Goal: Transaction & Acquisition: Purchase product/service

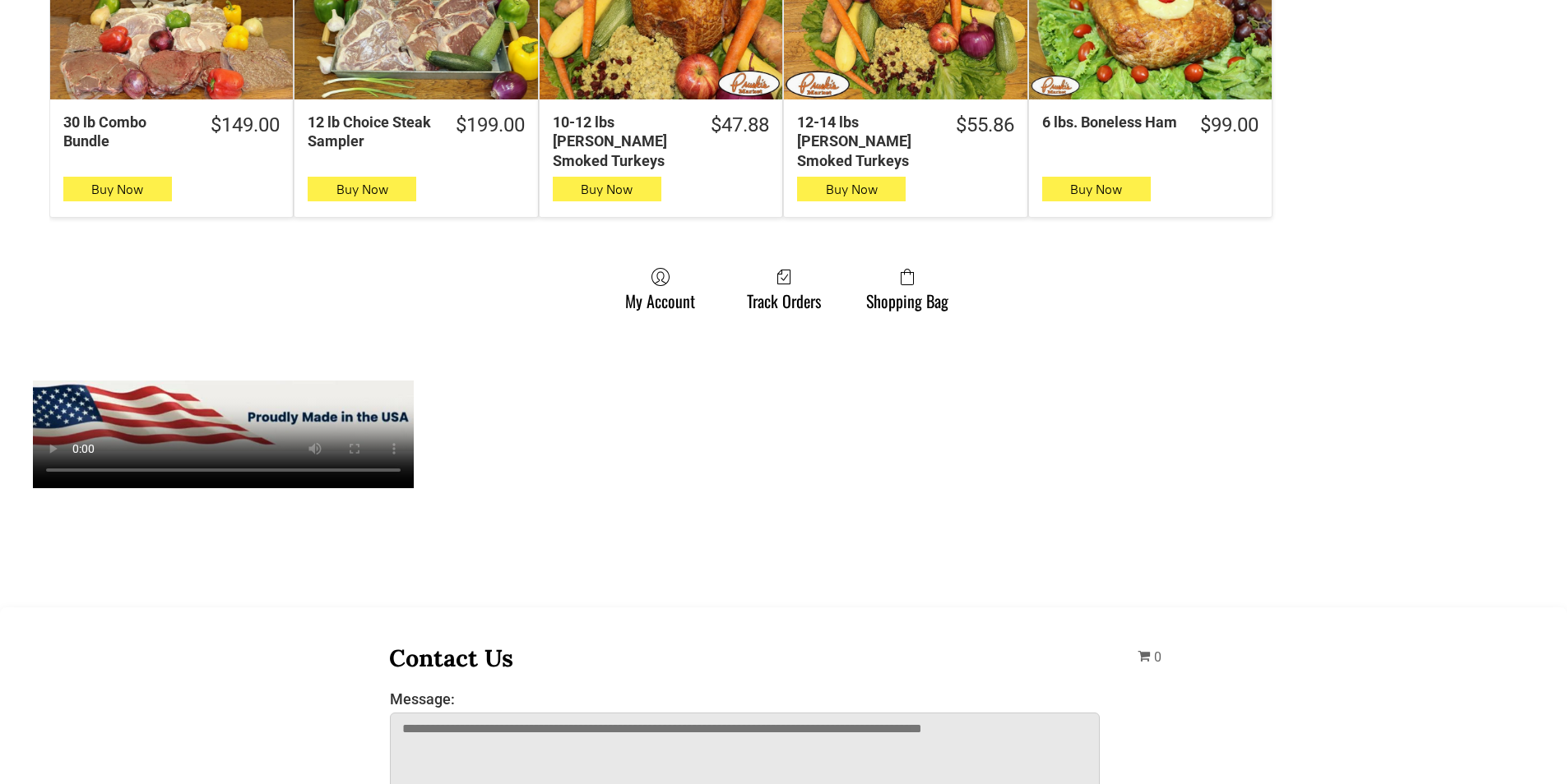
scroll to position [1233, 0]
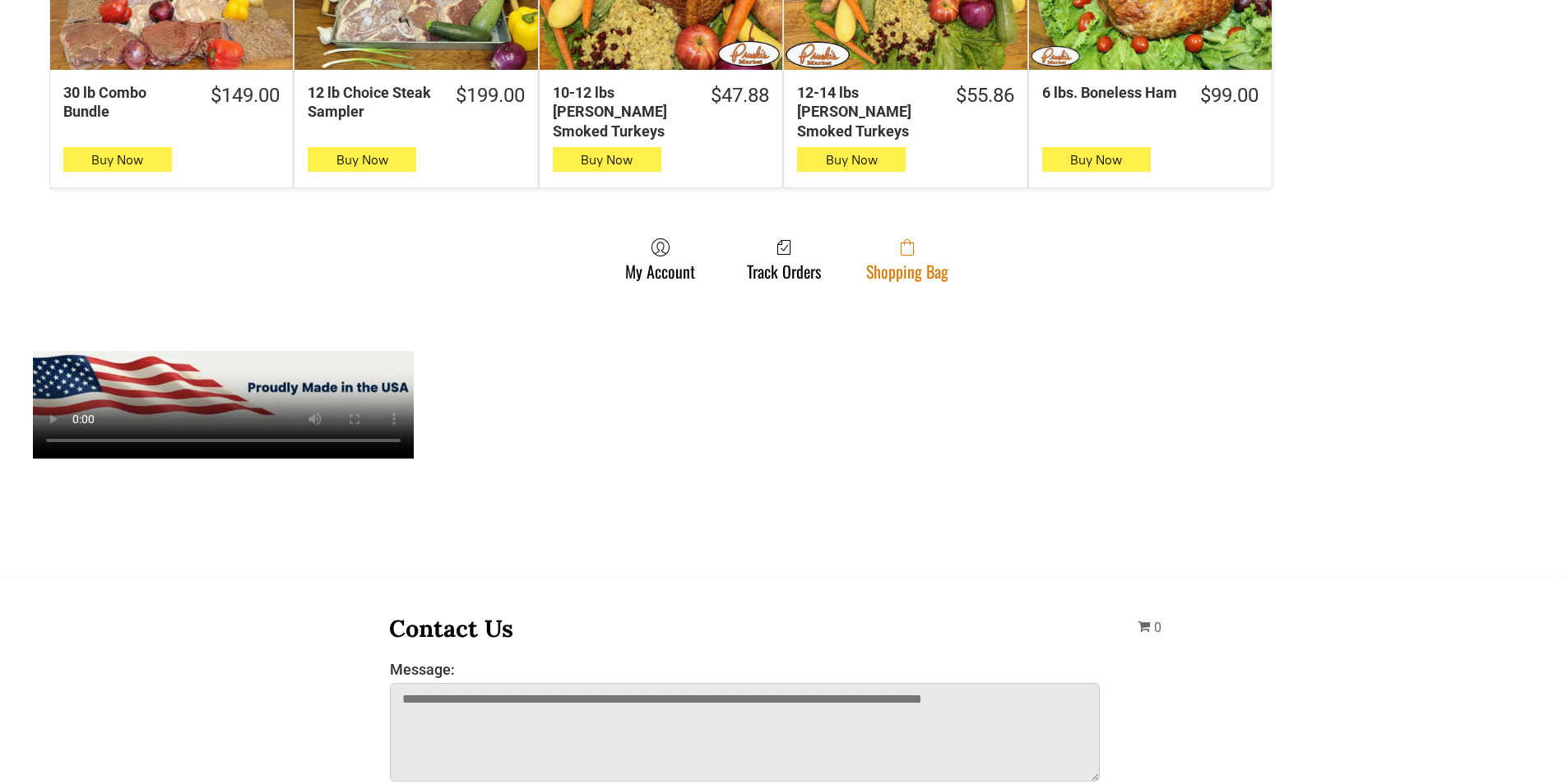
click at [903, 259] on link "Shopping Bag" at bounding box center [907, 259] width 98 height 44
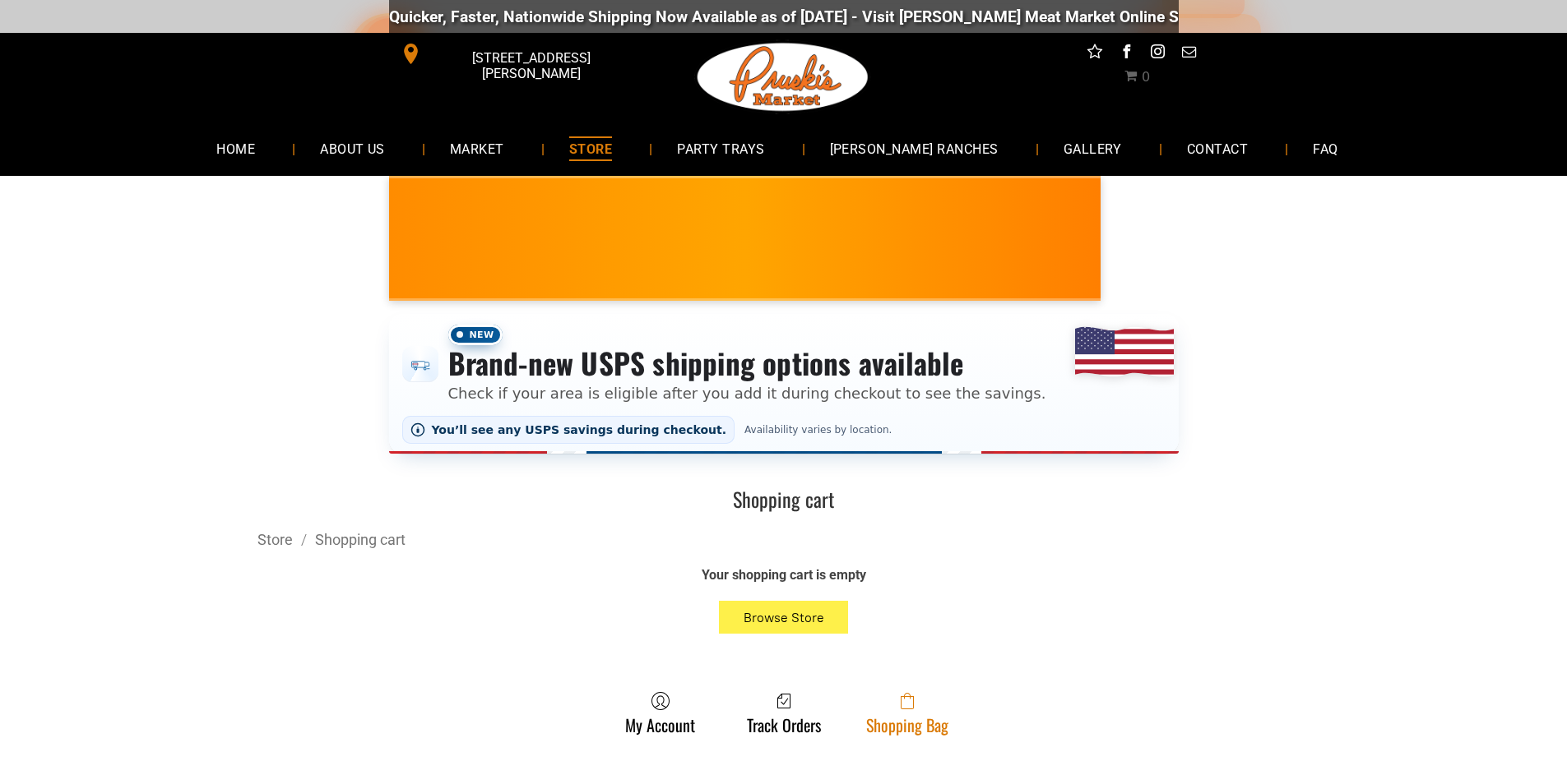
click at [951, 729] on link "Shopping Bag" at bounding box center [907, 713] width 98 height 44
click at [910, 705] on icon at bounding box center [908, 701] width 13 height 17
click at [949, 714] on link "Shopping Bag" at bounding box center [907, 713] width 98 height 44
